Goal: Find specific page/section: Find specific page/section

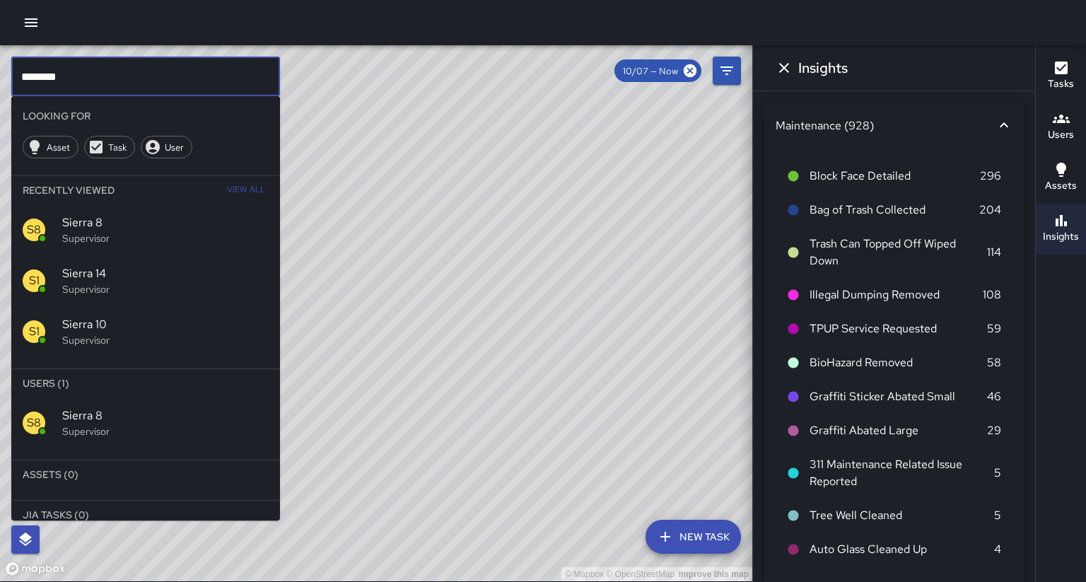
click at [87, 74] on input "********" at bounding box center [145, 77] width 269 height 40
click at [163, 397] on div "S8 Sierra 8 Supervisor" at bounding box center [145, 422] width 269 height 51
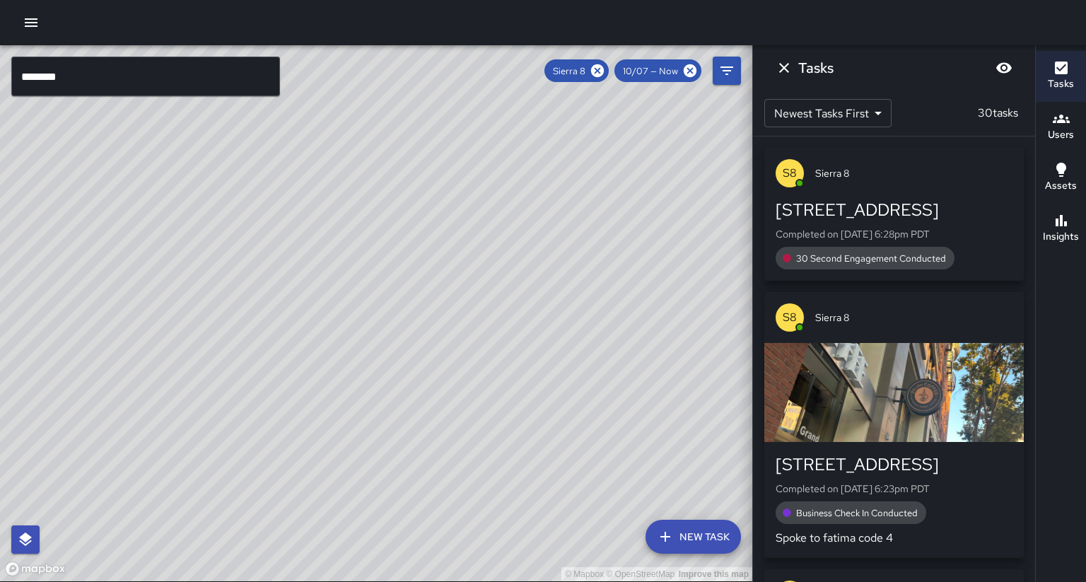
drag, startPoint x: 315, startPoint y: 358, endPoint x: 324, endPoint y: 351, distance: 11.6
click at [324, 351] on div "© Mapbox © OpenStreetMap Improve this map" at bounding box center [376, 313] width 752 height 536
drag, startPoint x: 498, startPoint y: 329, endPoint x: 359, endPoint y: 404, distance: 158.5
click at [368, 433] on div "© Mapbox © OpenStreetMap Improve this map" at bounding box center [376, 313] width 752 height 536
click at [609, 65] on div "Sierra 8" at bounding box center [576, 70] width 64 height 23
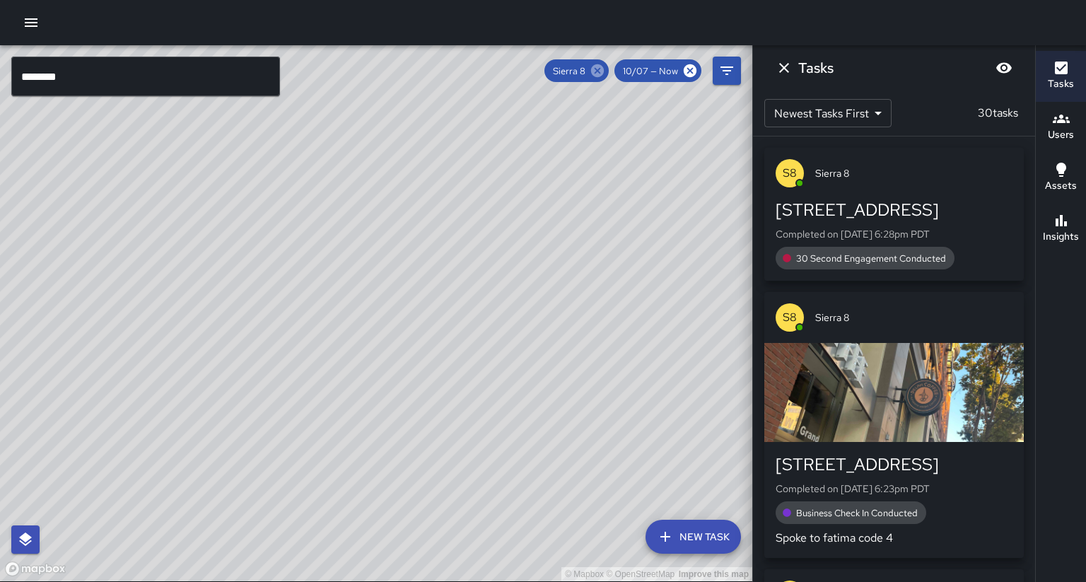
click at [604, 74] on icon at bounding box center [597, 70] width 13 height 13
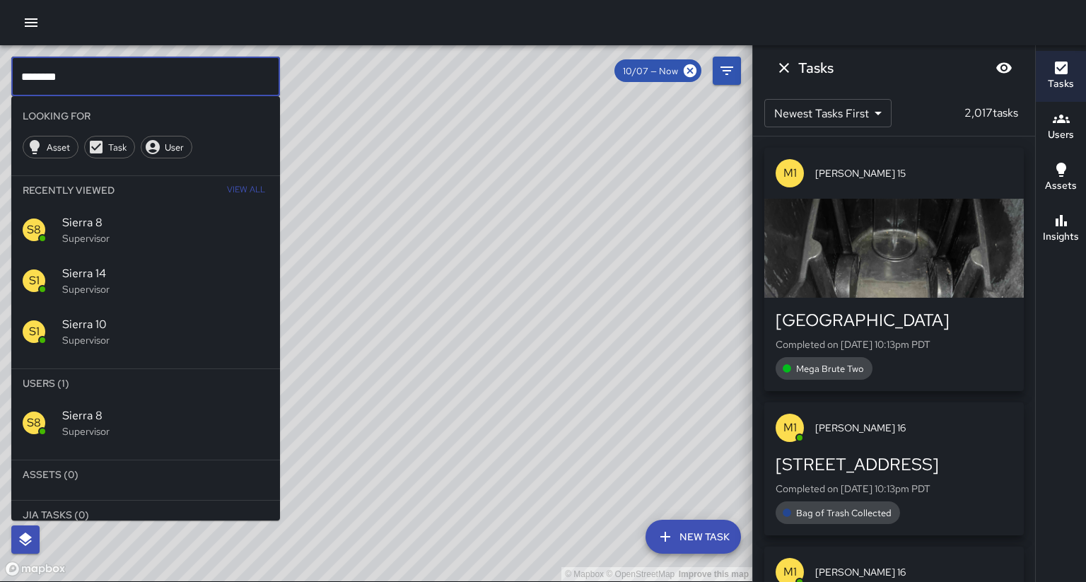
click at [121, 85] on input "********" at bounding box center [145, 77] width 269 height 40
drag, startPoint x: 143, startPoint y: 418, endPoint x: 147, endPoint y: 403, distance: 15.4
click at [143, 460] on li "Assets (0)" at bounding box center [145, 474] width 269 height 28
click at [145, 424] on p "Supervisor" at bounding box center [165, 431] width 206 height 14
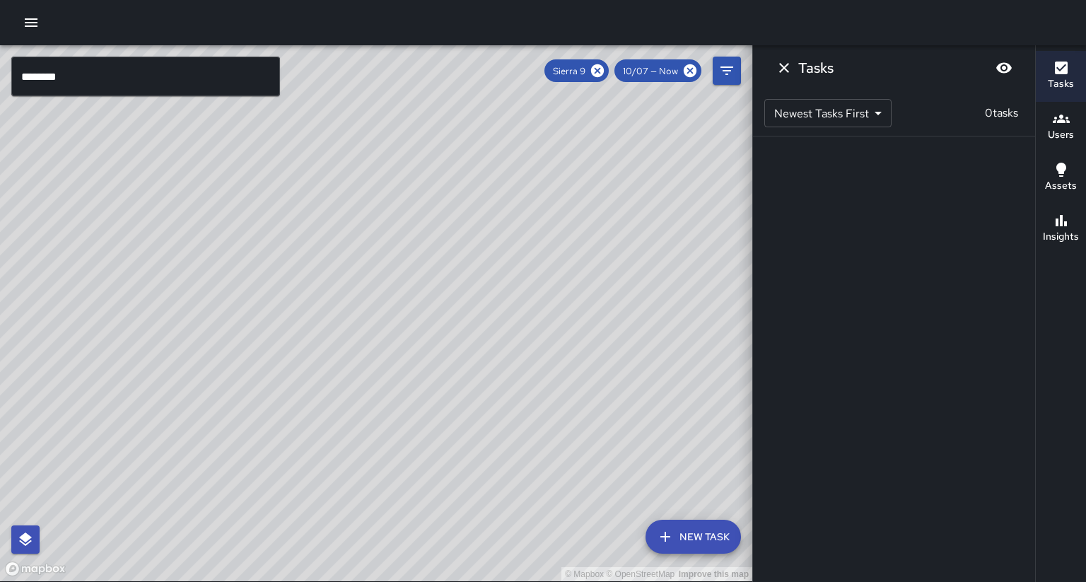
drag, startPoint x: 366, startPoint y: 298, endPoint x: 509, endPoint y: 141, distance: 212.7
click at [509, 141] on div "© Mapbox © OpenStreetMap Improve this map" at bounding box center [376, 313] width 752 height 536
click at [605, 71] on icon at bounding box center [598, 71] width 16 height 16
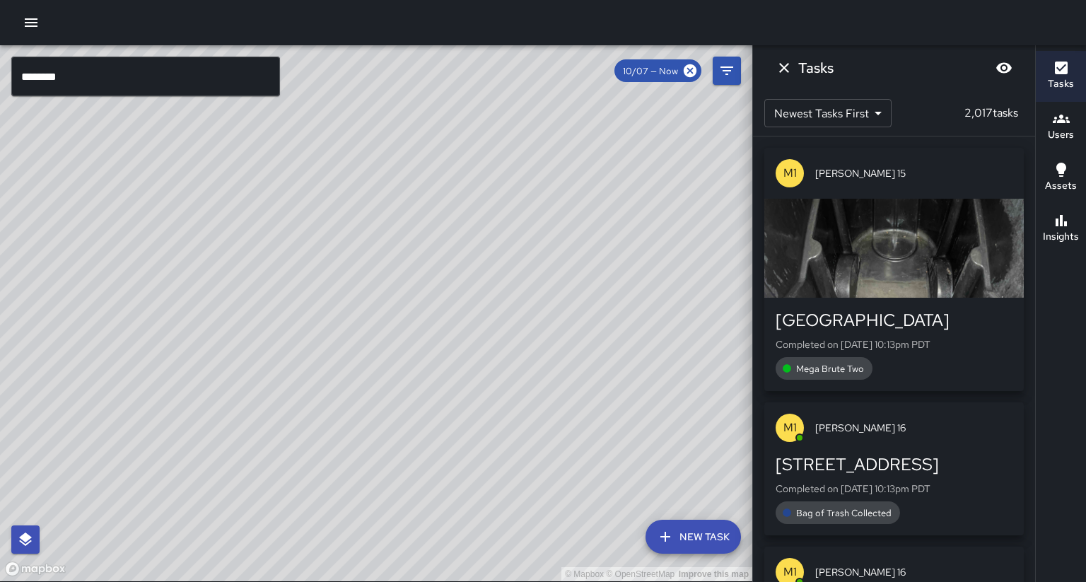
click at [211, 83] on input "********" at bounding box center [145, 77] width 269 height 40
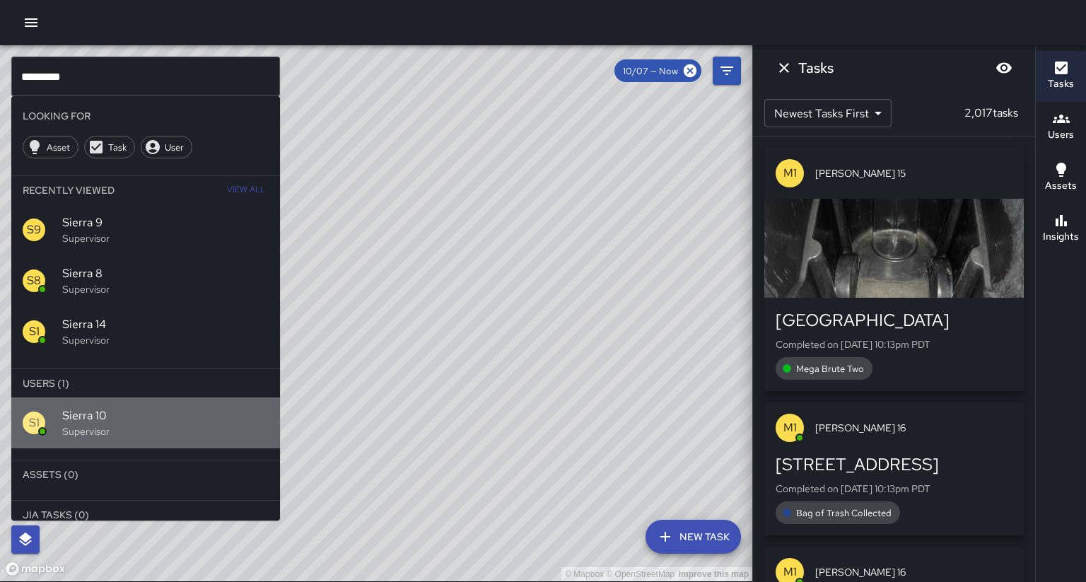
click at [201, 407] on span "Sierra 10" at bounding box center [165, 415] width 206 height 17
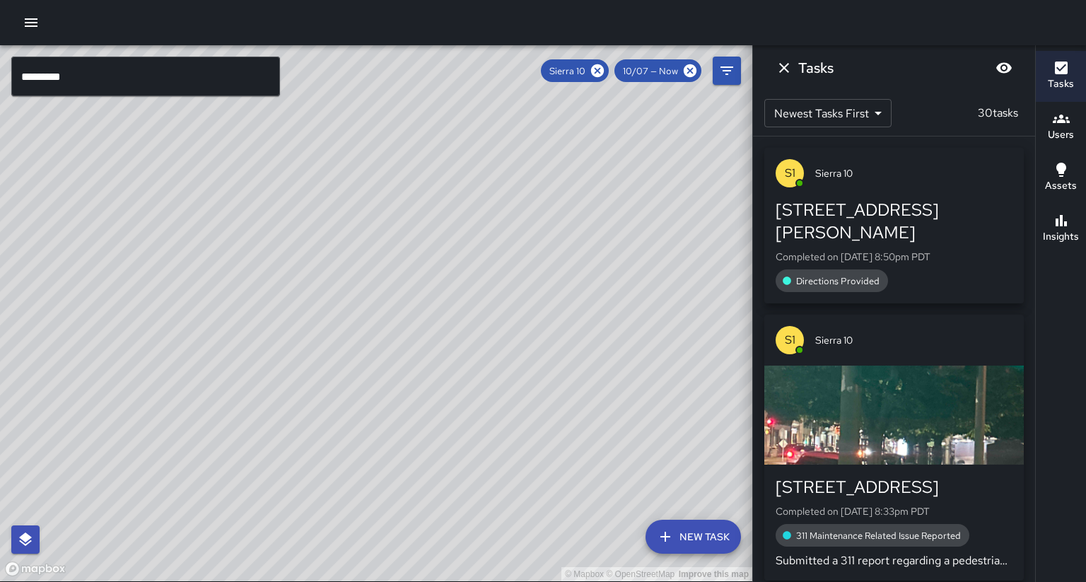
drag, startPoint x: 228, startPoint y: 348, endPoint x: 246, endPoint y: 325, distance: 29.3
click at [246, 325] on div "© Mapbox © OpenStreetMap Improve this map" at bounding box center [376, 313] width 752 height 536
drag, startPoint x: 390, startPoint y: 241, endPoint x: 397, endPoint y: 238, distance: 7.3
click at [390, 241] on div "© Mapbox © OpenStreetMap Improve this map" at bounding box center [376, 313] width 752 height 536
click at [1041, 223] on button "Insights" at bounding box center [1061, 229] width 50 height 51
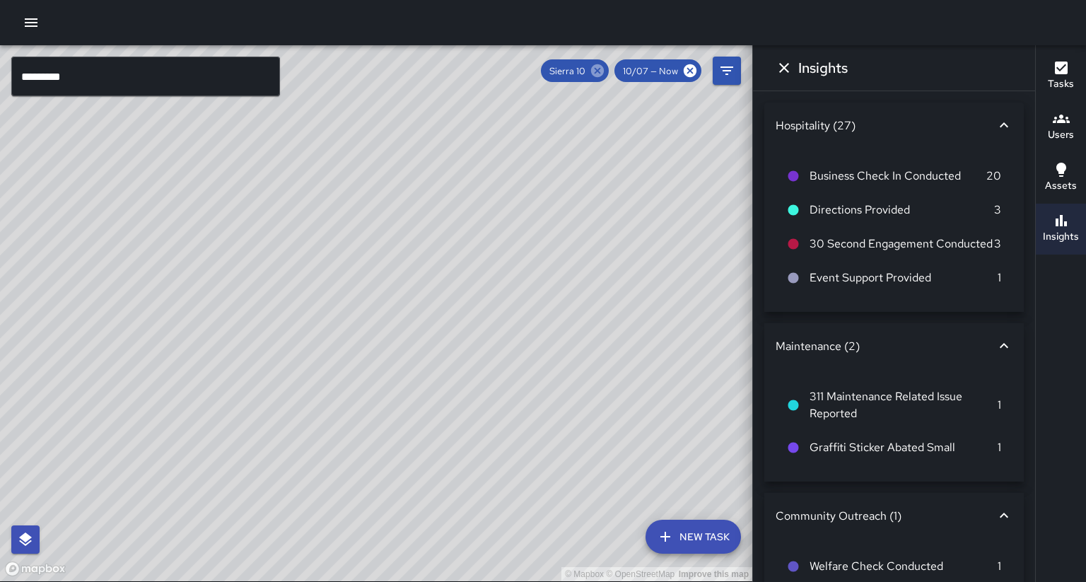
click at [605, 70] on icon at bounding box center [598, 71] width 16 height 16
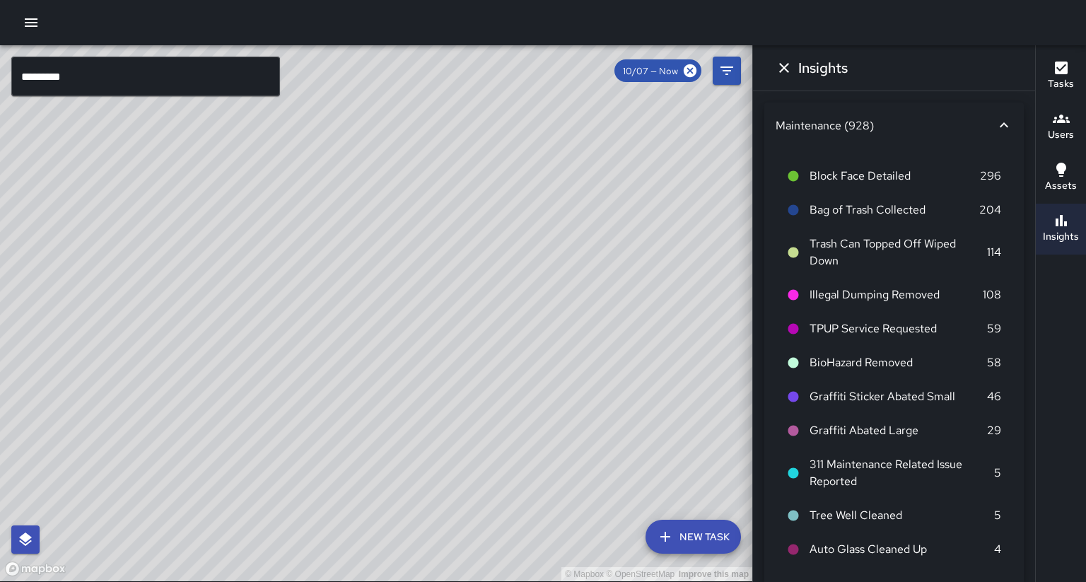
click at [82, 82] on input "*********" at bounding box center [145, 77] width 269 height 40
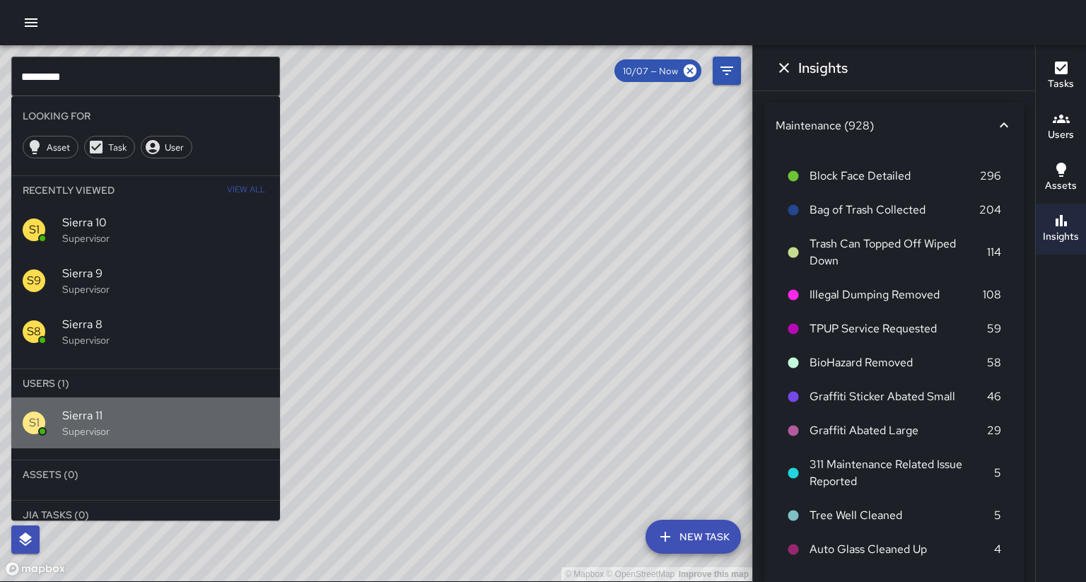
click at [122, 407] on span "Sierra 11" at bounding box center [165, 415] width 206 height 17
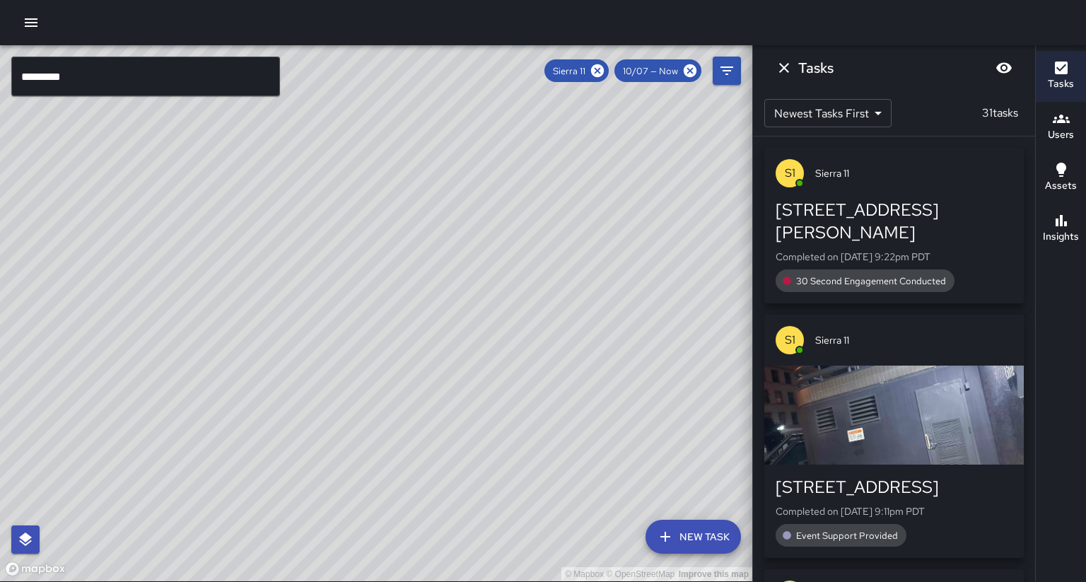
drag, startPoint x: 404, startPoint y: 312, endPoint x: 243, endPoint y: 497, distance: 245.6
click at [214, 526] on div "© Mapbox © OpenStreetMap Improve this map" at bounding box center [376, 313] width 752 height 536
click at [604, 71] on icon at bounding box center [597, 70] width 13 height 13
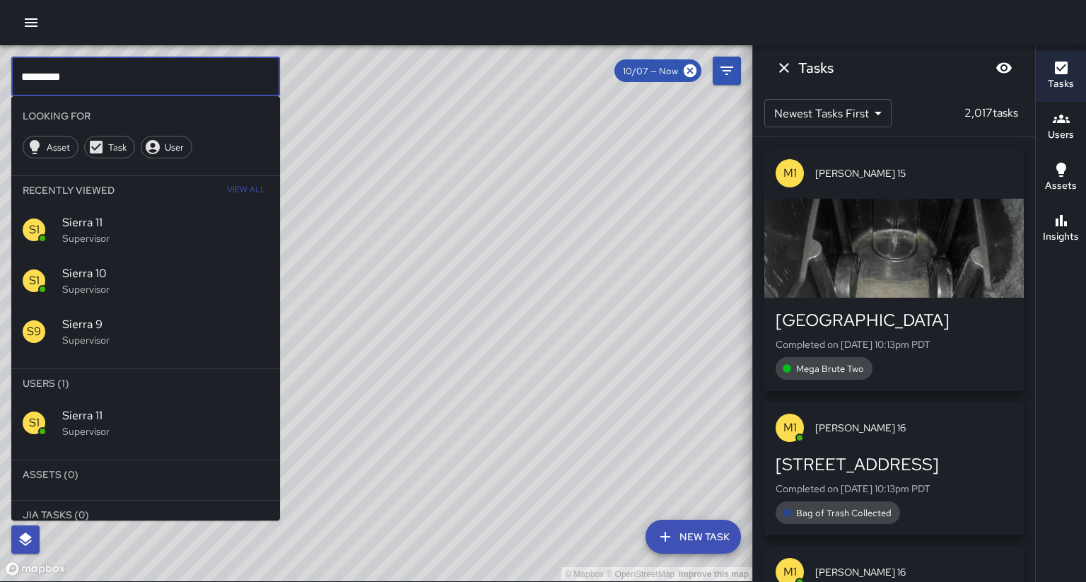
click at [89, 78] on input "*********" at bounding box center [145, 77] width 269 height 40
click at [164, 424] on p "Supervisor" at bounding box center [165, 431] width 206 height 14
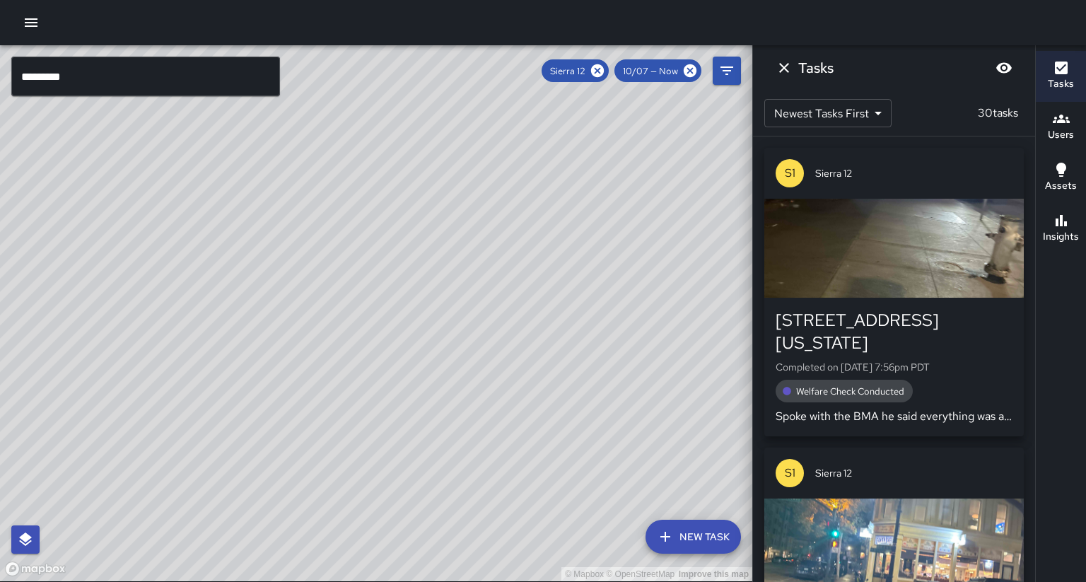
drag, startPoint x: 305, startPoint y: 426, endPoint x: 453, endPoint y: 281, distance: 207.5
click at [453, 281] on div "© Mapbox © OpenStreetMap Improve this map" at bounding box center [376, 313] width 752 height 536
drag, startPoint x: 463, startPoint y: 284, endPoint x: 591, endPoint y: 141, distance: 191.8
click at [591, 141] on div "© Mapbox © OpenStreetMap Improve this map" at bounding box center [376, 313] width 752 height 536
click at [1057, 212] on icon "button" at bounding box center [1061, 220] width 17 height 17
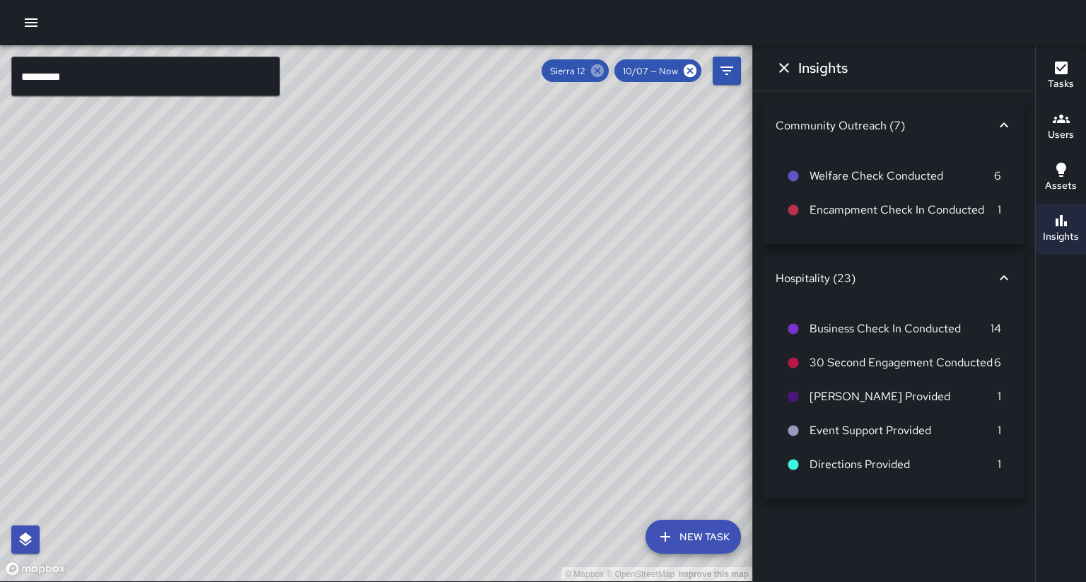
click at [605, 69] on icon at bounding box center [598, 71] width 16 height 16
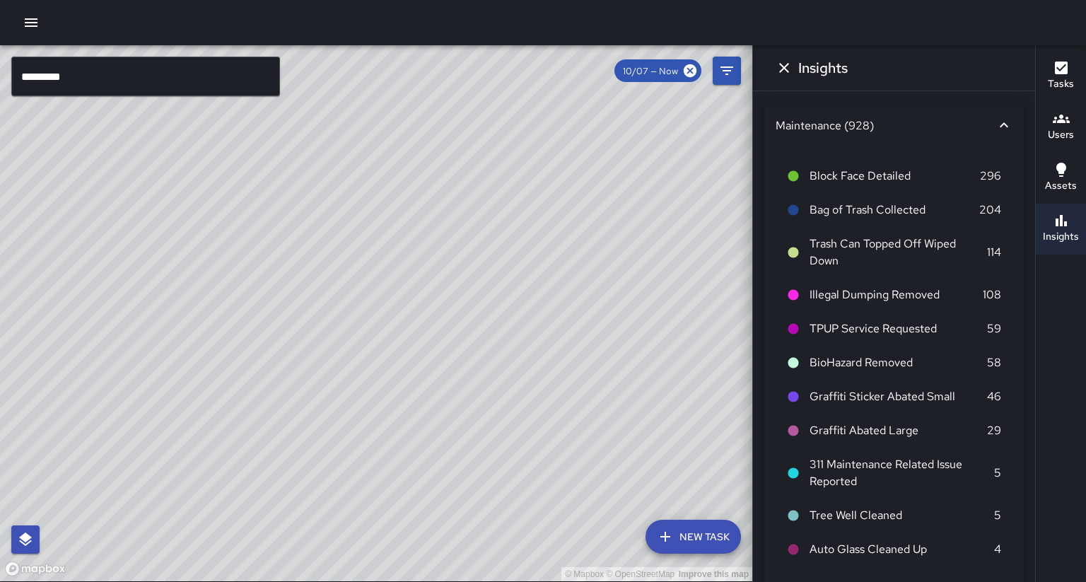
click at [245, 71] on input "*********" at bounding box center [145, 77] width 269 height 40
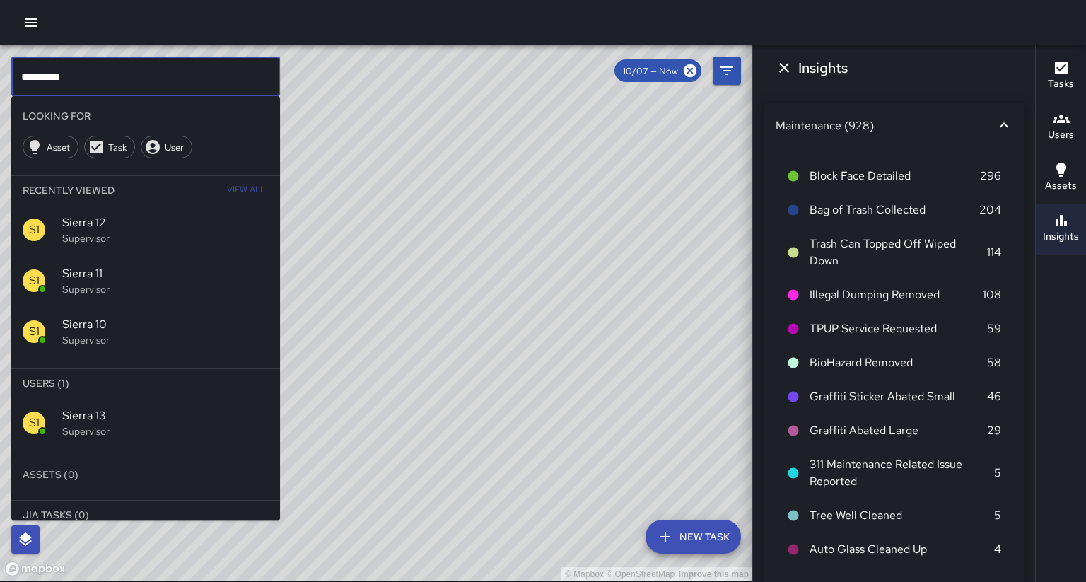
click at [139, 424] on p "Supervisor" at bounding box center [165, 431] width 206 height 14
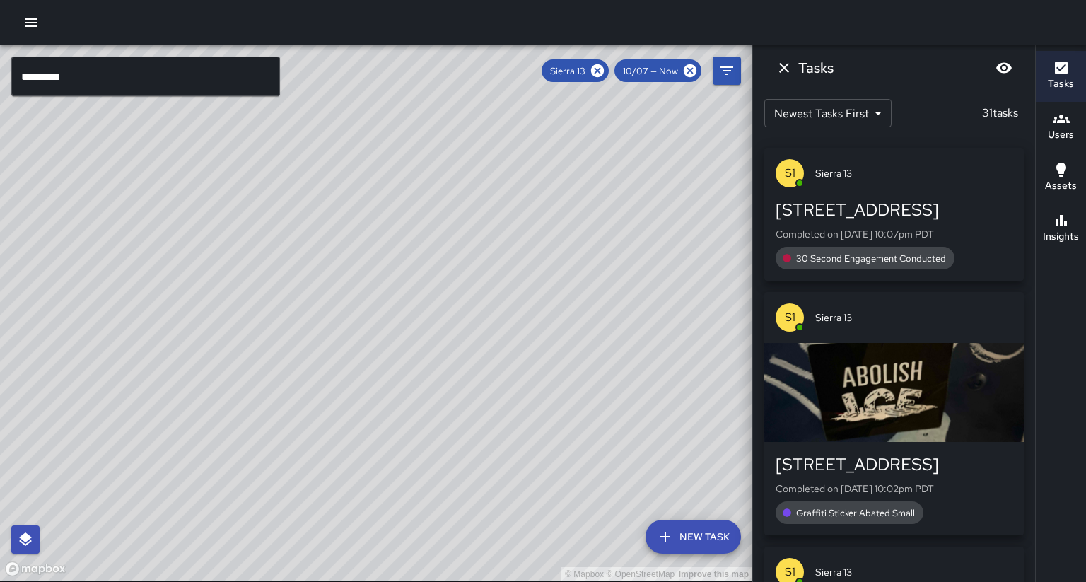
drag, startPoint x: 426, startPoint y: 311, endPoint x: 367, endPoint y: 406, distance: 111.8
click at [367, 406] on div "© Mapbox © OpenStreetMap Improve this map" at bounding box center [376, 313] width 752 height 536
drag, startPoint x: 379, startPoint y: 204, endPoint x: 272, endPoint y: 506, distance: 320.9
click at [271, 506] on div "© Mapbox © OpenStreetMap Improve this map" at bounding box center [376, 313] width 752 height 536
drag, startPoint x: 271, startPoint y: 471, endPoint x: 470, endPoint y: 292, distance: 267.9
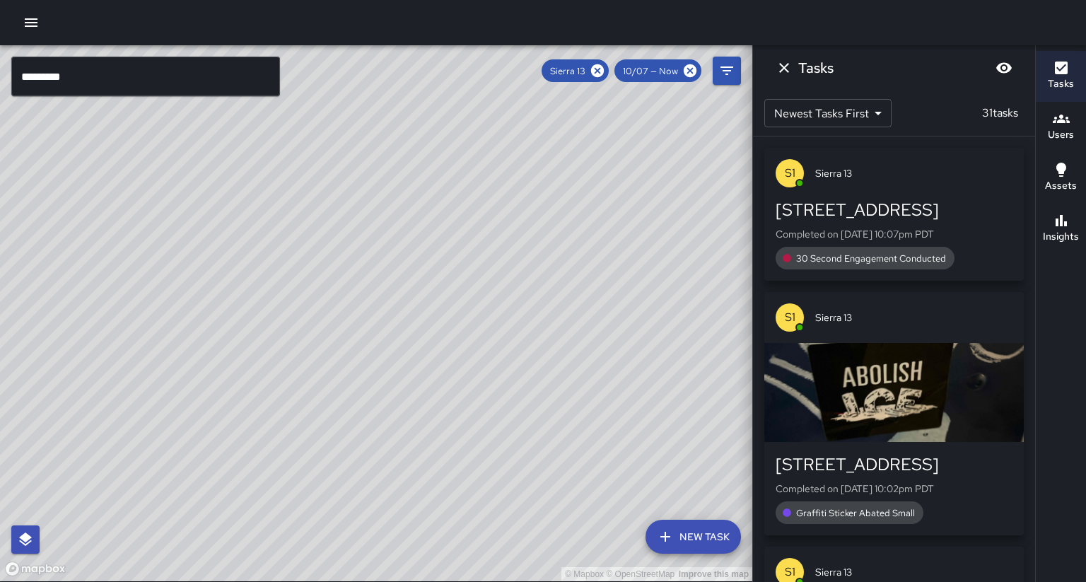
click at [346, 398] on div "© Mapbox © OpenStreetMap Improve this map" at bounding box center [376, 313] width 752 height 536
drag, startPoint x: 563, startPoint y: 128, endPoint x: 608, endPoint y: 88, distance: 60.6
click at [626, 65] on div "© Mapbox © OpenStreetMap Improve this map ********* ​ New Task Sierra 13 10/07 …" at bounding box center [376, 313] width 752 height 537
drag, startPoint x: 537, startPoint y: 181, endPoint x: 576, endPoint y: 150, distance: 49.2
click at [576, 150] on div "© Mapbox © OpenStreetMap Improve this map" at bounding box center [376, 313] width 752 height 536
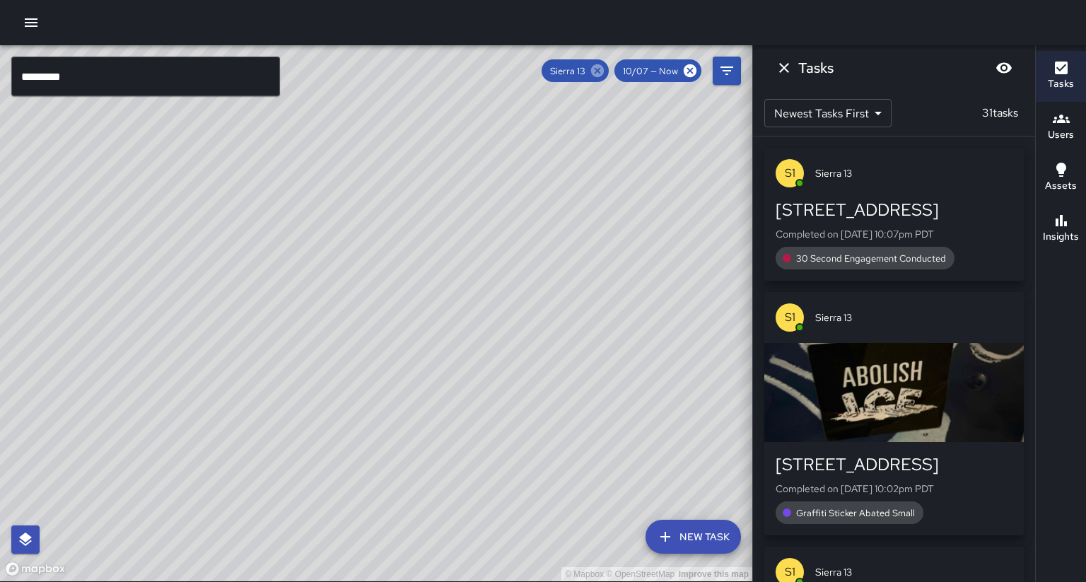
click at [604, 74] on icon at bounding box center [597, 70] width 13 height 13
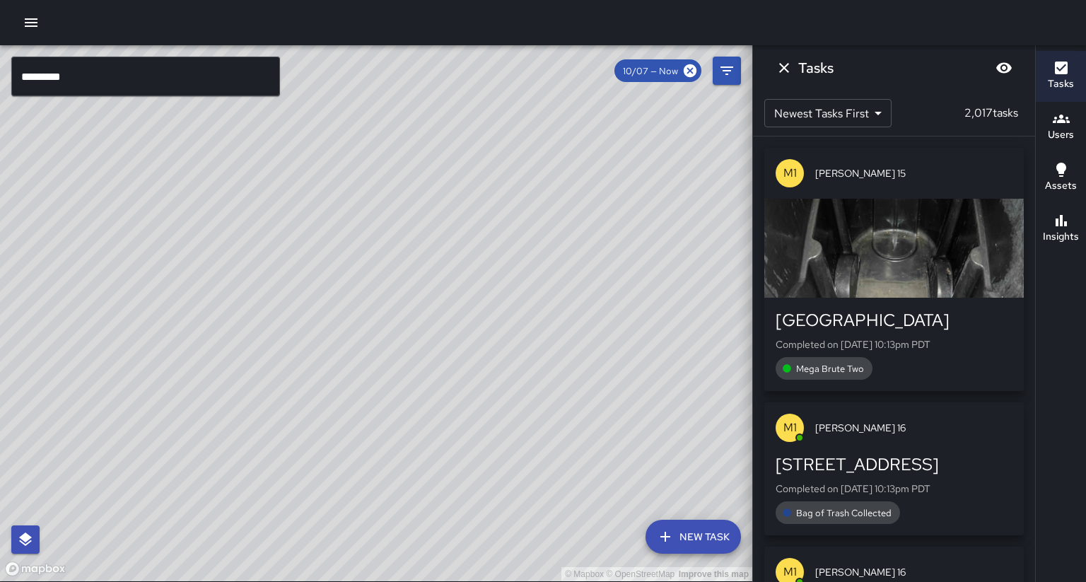
click at [76, 79] on input "*********" at bounding box center [145, 77] width 269 height 40
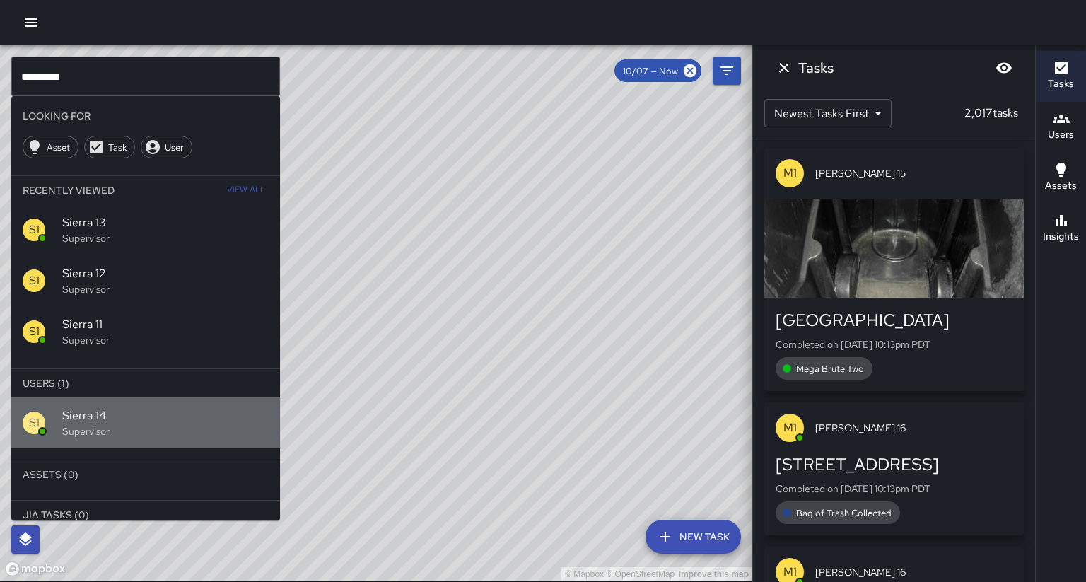
click at [81, 407] on span "Sierra 14" at bounding box center [165, 415] width 206 height 17
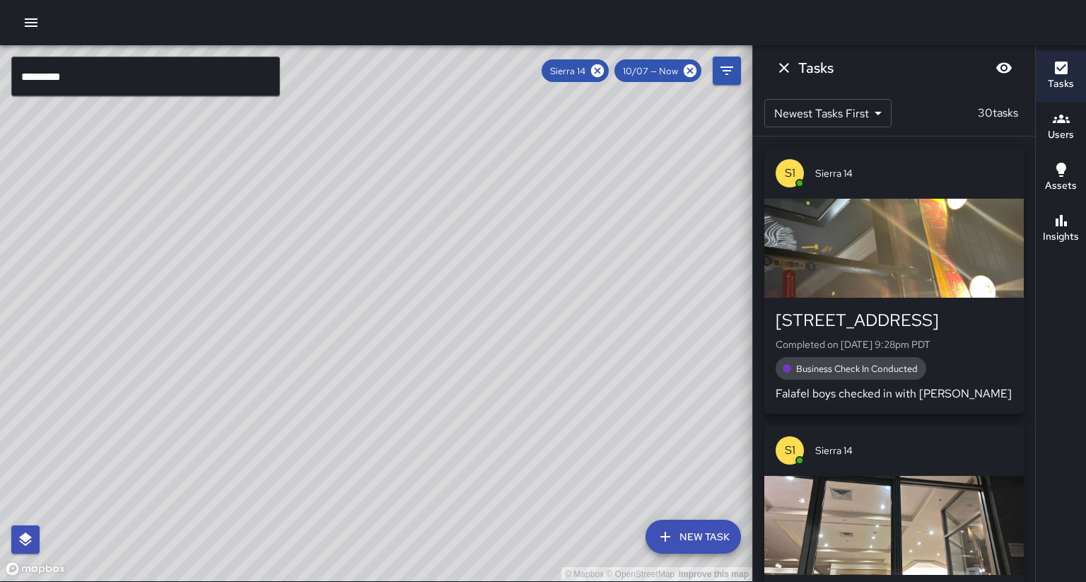
drag, startPoint x: 216, startPoint y: 419, endPoint x: 331, endPoint y: 286, distance: 175.5
click at [330, 282] on div "© Mapbox © OpenStreetMap Improve this map" at bounding box center [376, 313] width 752 height 536
drag, startPoint x: 240, startPoint y: 386, endPoint x: 216, endPoint y: 357, distance: 37.7
click at [216, 357] on div "© Mapbox © OpenStreetMap Improve this map" at bounding box center [376, 313] width 752 height 536
click at [1036, 225] on button "Insights" at bounding box center [1061, 229] width 50 height 51
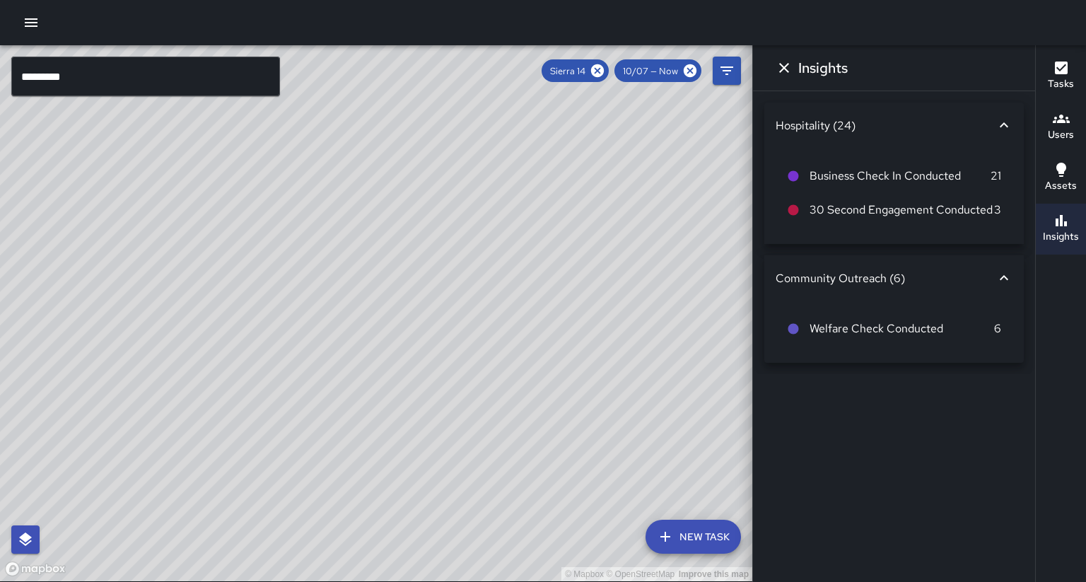
click at [1056, 229] on h6 "Insights" at bounding box center [1061, 237] width 36 height 16
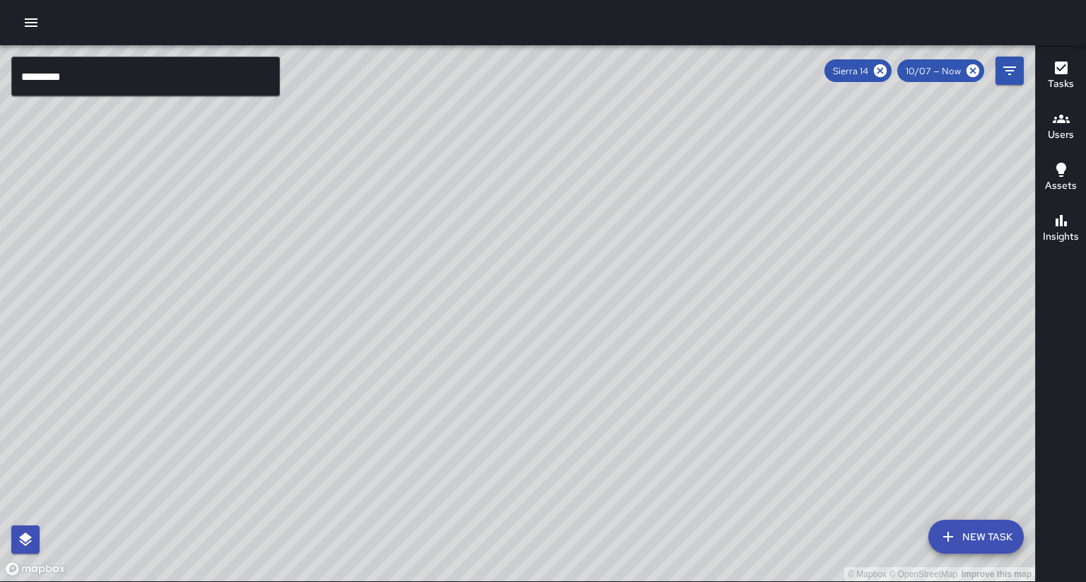
click at [1056, 229] on h6 "Insights" at bounding box center [1061, 237] width 36 height 16
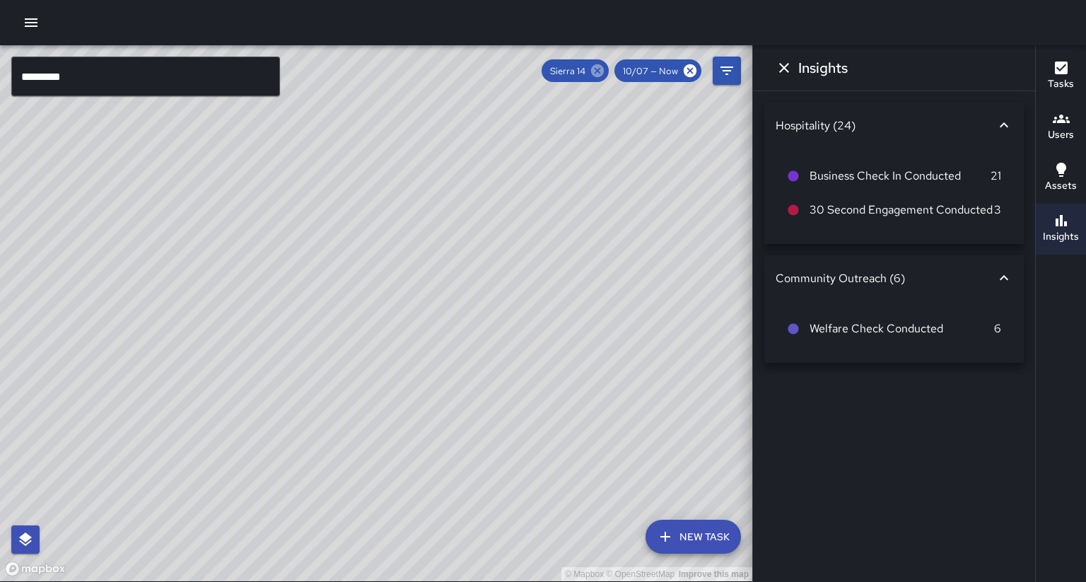
click at [604, 73] on icon at bounding box center [597, 70] width 13 height 13
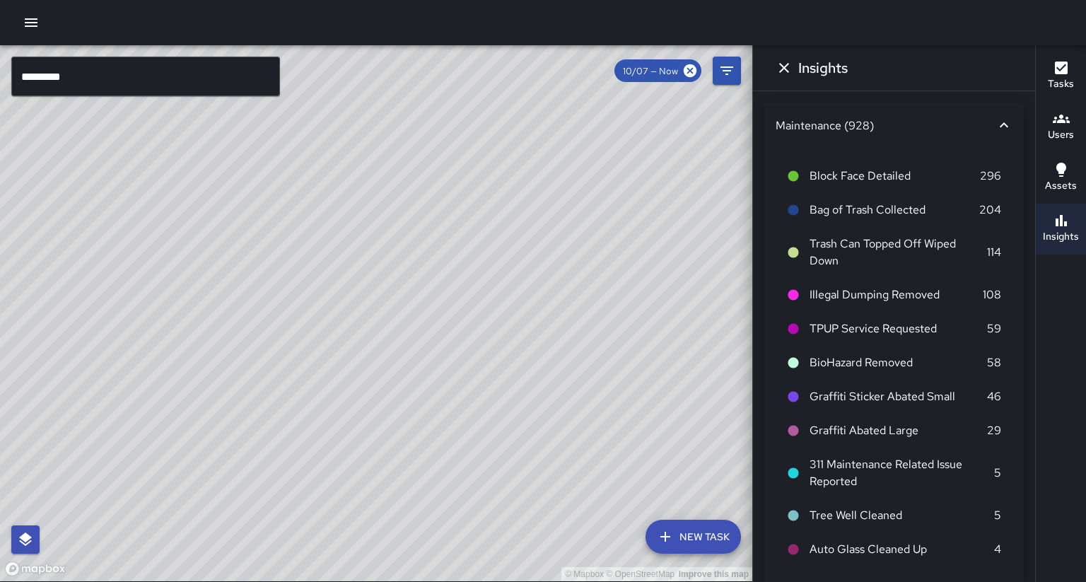
click at [245, 78] on input "*********" at bounding box center [145, 77] width 269 height 40
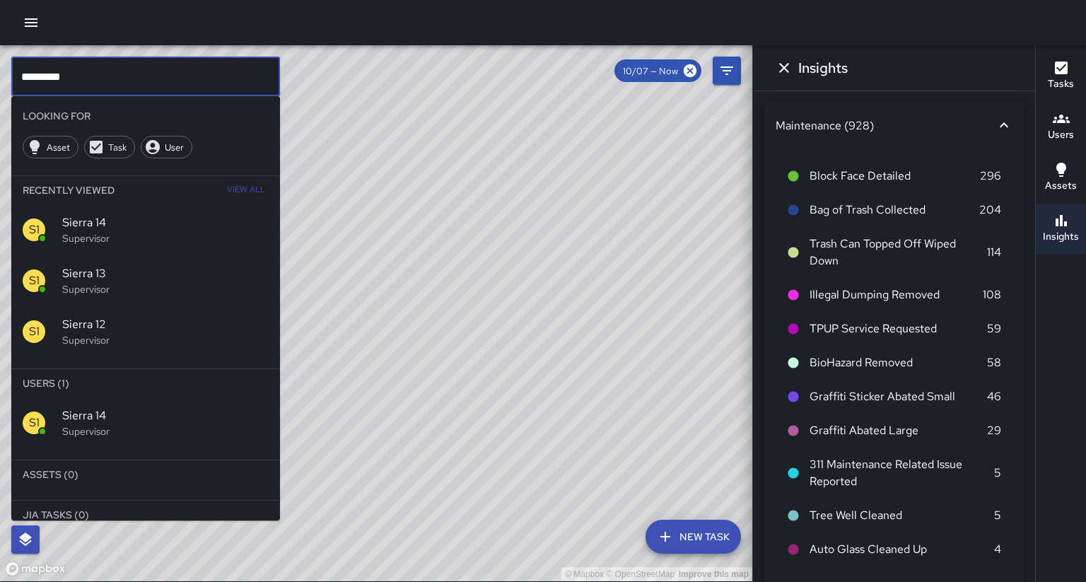
click at [245, 78] on input "*********" at bounding box center [145, 77] width 269 height 40
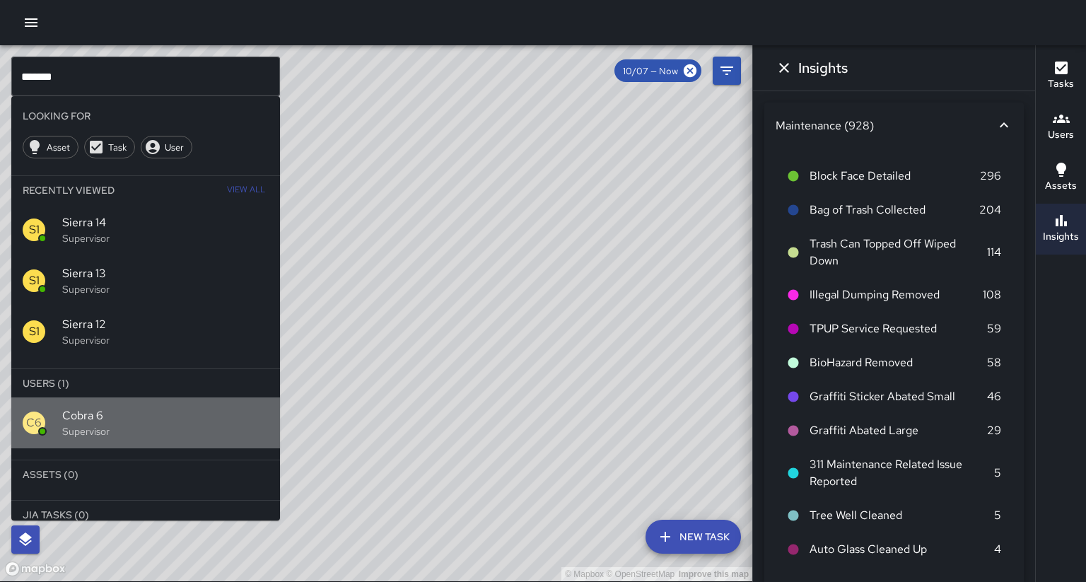
click at [232, 407] on span "Cobra 6" at bounding box center [165, 415] width 206 height 17
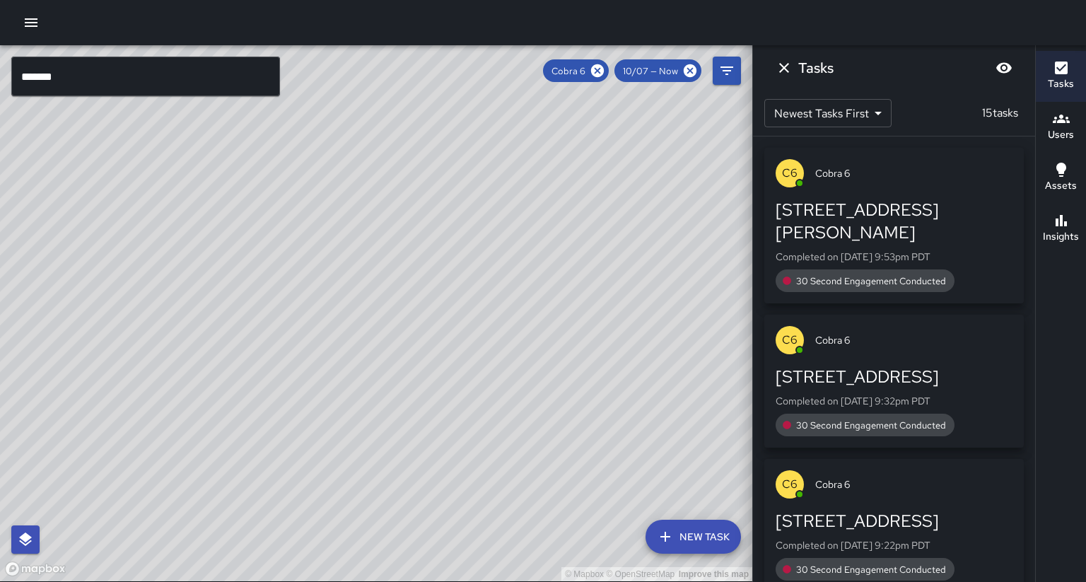
drag, startPoint x: 385, startPoint y: 243, endPoint x: 345, endPoint y: 312, distance: 80.2
click at [345, 312] on div "© Mapbox © OpenStreetMap Improve this map" at bounding box center [376, 313] width 752 height 536
click at [604, 70] on icon at bounding box center [597, 70] width 13 height 13
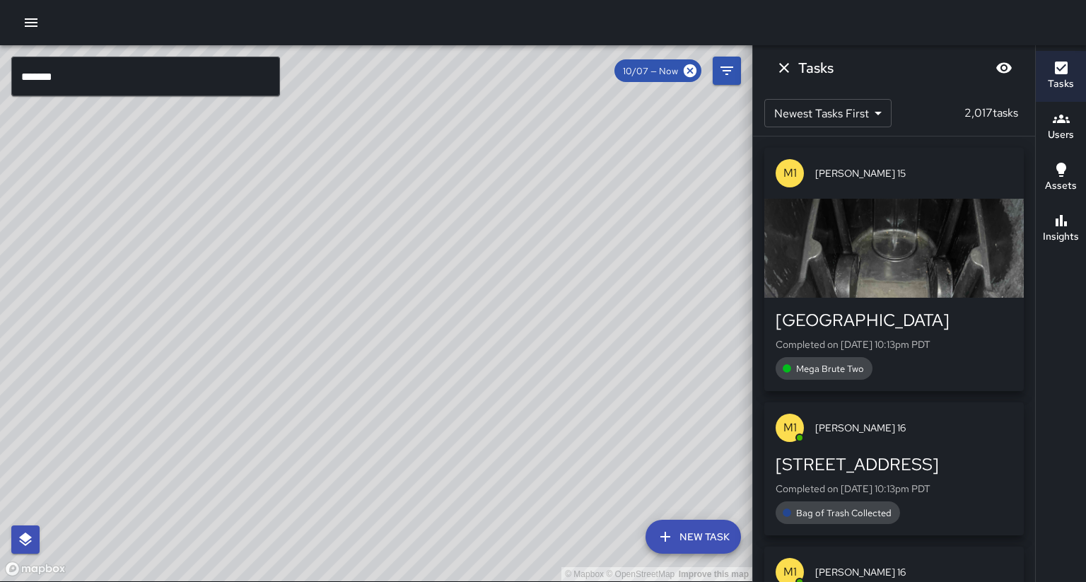
click at [221, 71] on input "*******" at bounding box center [145, 77] width 269 height 40
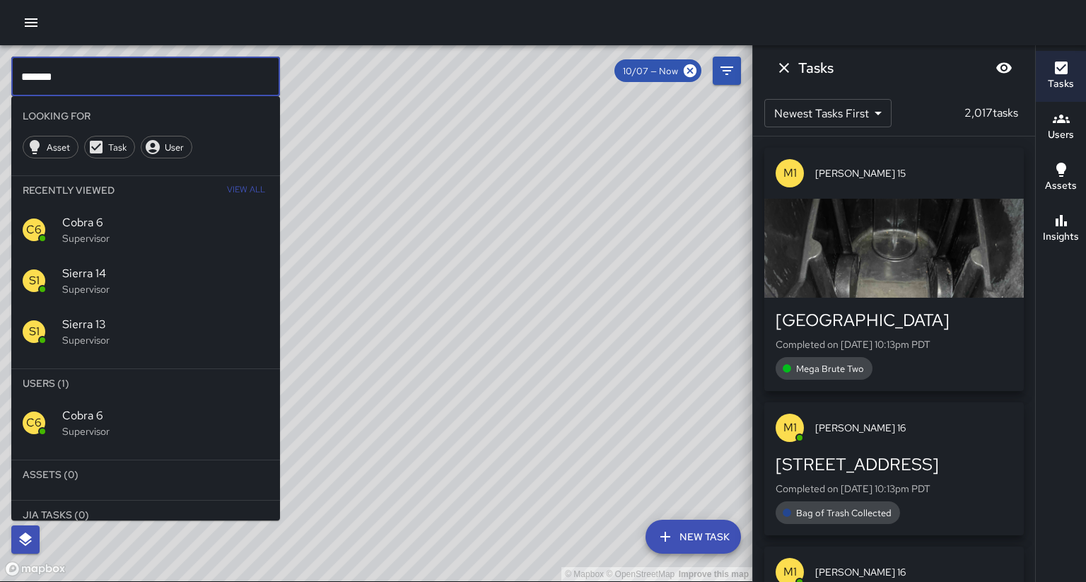
click at [221, 71] on input "*******" at bounding box center [145, 77] width 269 height 40
type input "********"
click at [230, 424] on p "Supervisor" at bounding box center [165, 431] width 206 height 14
click at [138, 387] on div "© Mapbox © OpenStreetMap Improve this map" at bounding box center [376, 313] width 752 height 536
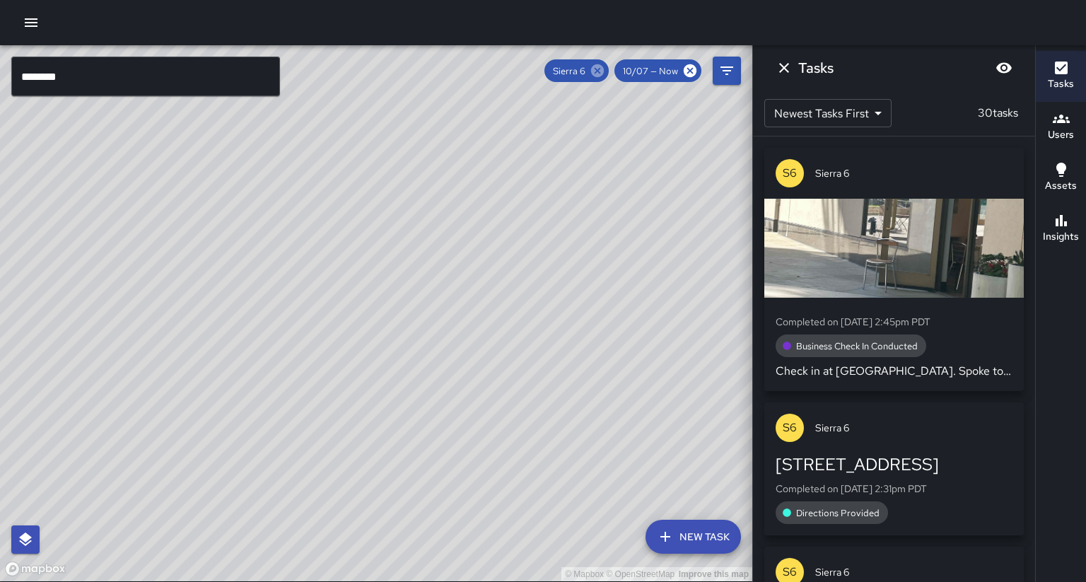
click at [604, 73] on icon at bounding box center [597, 70] width 13 height 13
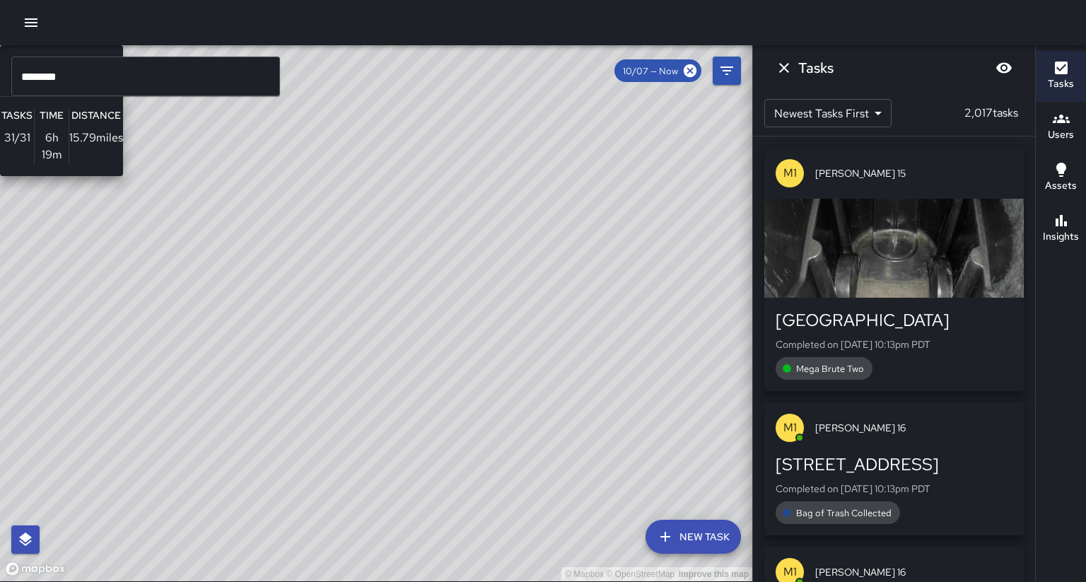
click at [495, 69] on div "© Mapbox © OpenStreetMap Improve this map S1 Sierra 1 Supervisor Tasks 31 / 31 …" at bounding box center [376, 313] width 752 height 536
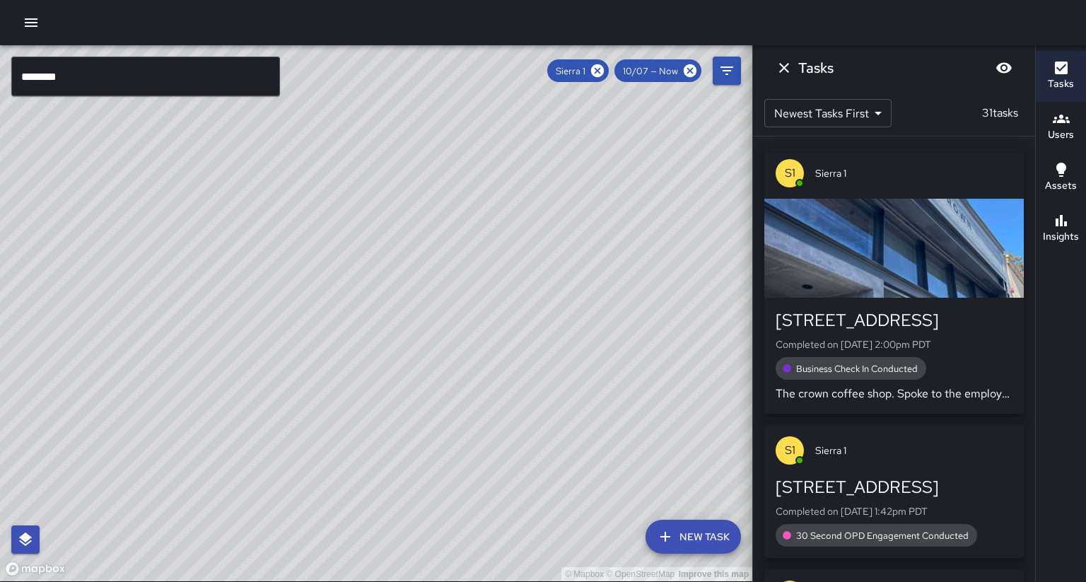
drag, startPoint x: 531, startPoint y: 134, endPoint x: 507, endPoint y: 192, distance: 62.8
click at [510, 195] on div "© Mapbox © OpenStreetMap Improve this map S1 Sierra 1 Supervisor Tasks 31 / 31 …" at bounding box center [376, 313] width 752 height 536
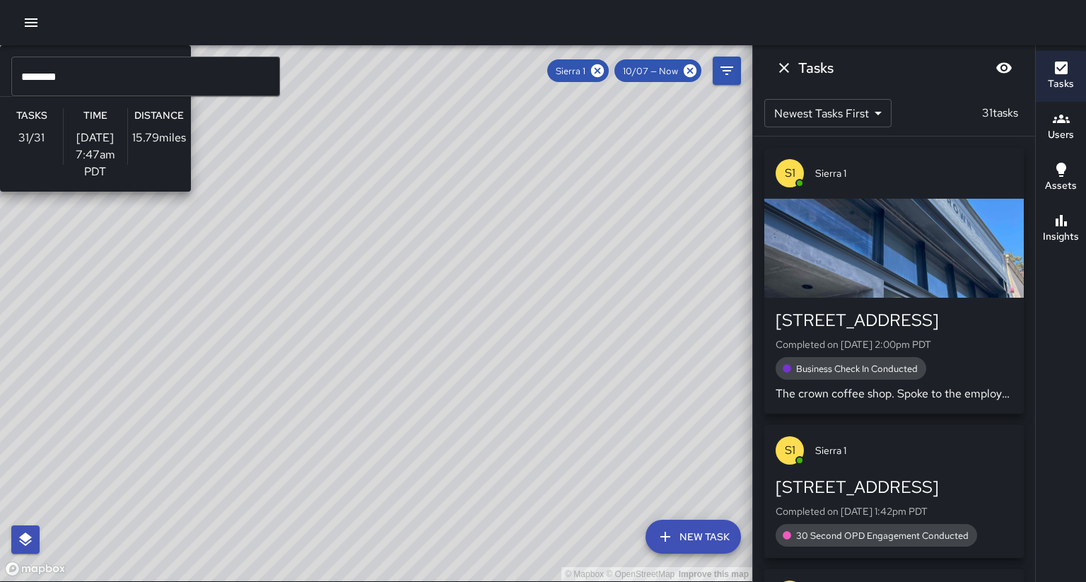
drag, startPoint x: 471, startPoint y: 131, endPoint x: 453, endPoint y: 204, distance: 75.6
click at [453, 204] on div "© Mapbox © OpenStreetMap Improve this map S1 Sierra 1 Supervisor Tasks 31 / 31 …" at bounding box center [376, 313] width 752 height 536
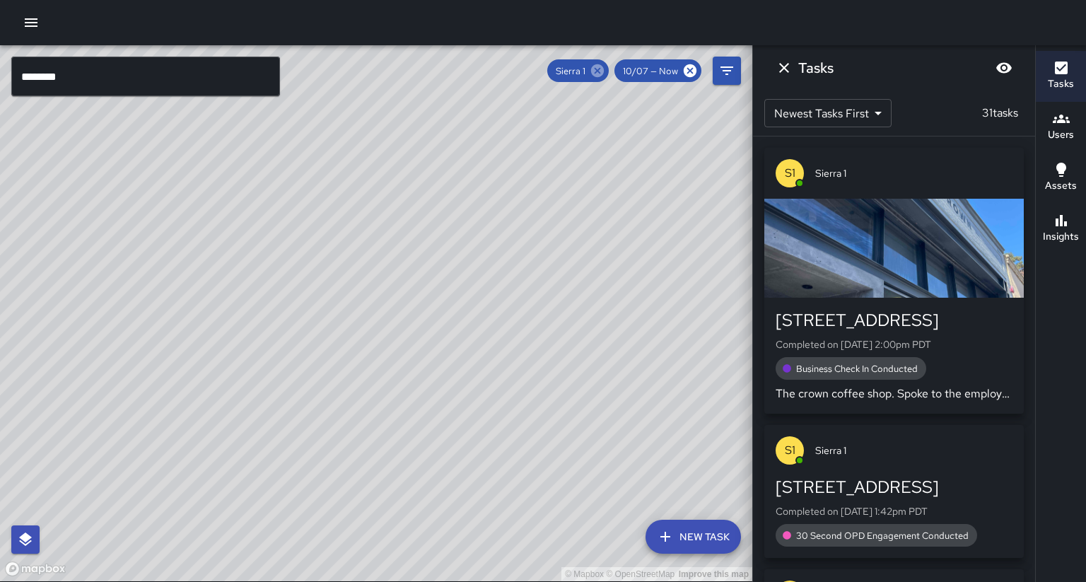
click at [604, 69] on icon at bounding box center [597, 70] width 13 height 13
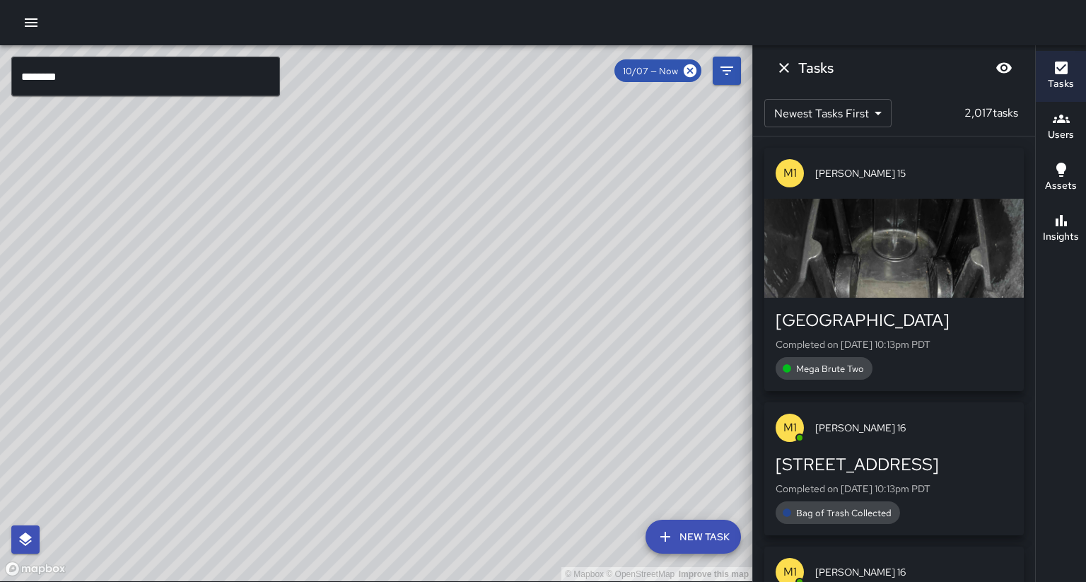
drag, startPoint x: 608, startPoint y: 294, endPoint x: 547, endPoint y: 195, distance: 116.2
click at [549, 194] on div "© Mapbox © OpenStreetMap Improve this map" at bounding box center [376, 313] width 752 height 536
drag, startPoint x: 533, startPoint y: 320, endPoint x: 560, endPoint y: 221, distance: 101.9
click at [561, 219] on div "© Mapbox © OpenStreetMap Improve this map" at bounding box center [376, 313] width 752 height 536
click at [549, 292] on div "© Mapbox © OpenStreetMap Improve this map" at bounding box center [376, 313] width 752 height 536
